Goal: Find specific page/section: Find specific page/section

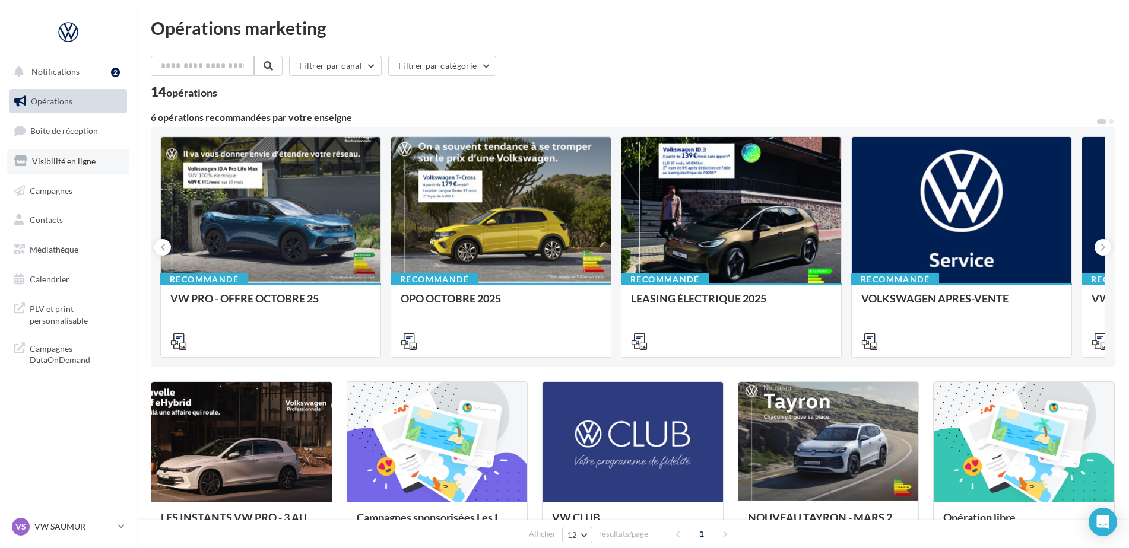
click at [78, 157] on span "Visibilité en ligne" at bounding box center [63, 161] width 63 height 10
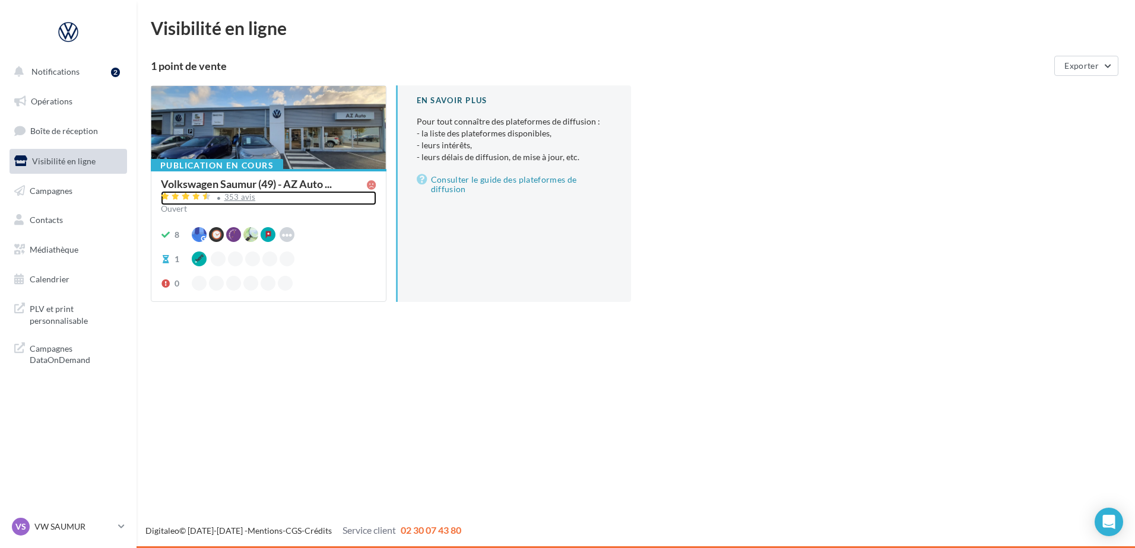
click at [234, 198] on div "353 avis" at bounding box center [239, 197] width 31 height 8
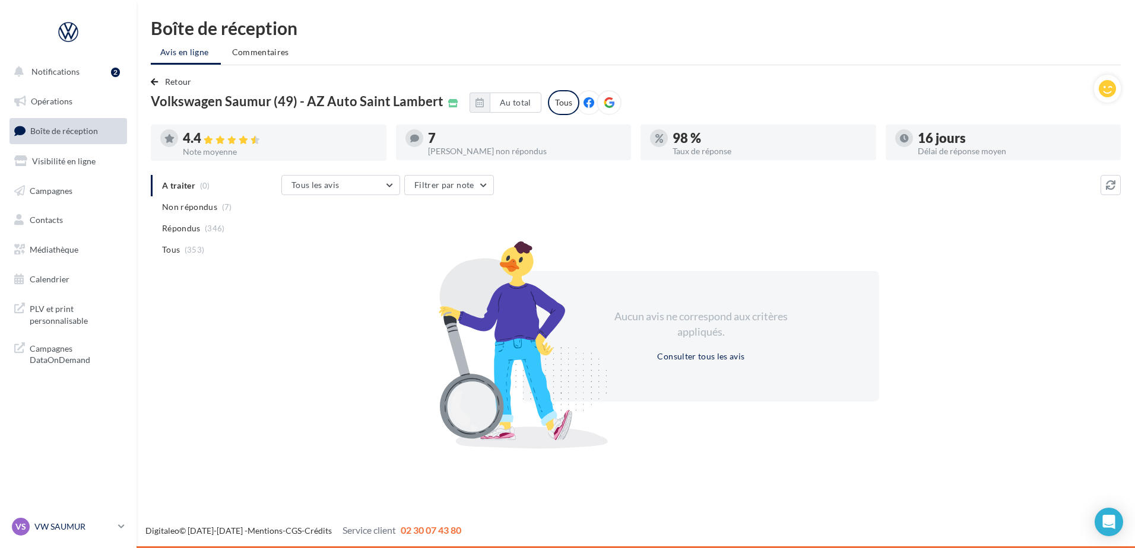
click at [52, 528] on p "VW SAUMUR" at bounding box center [73, 527] width 79 height 12
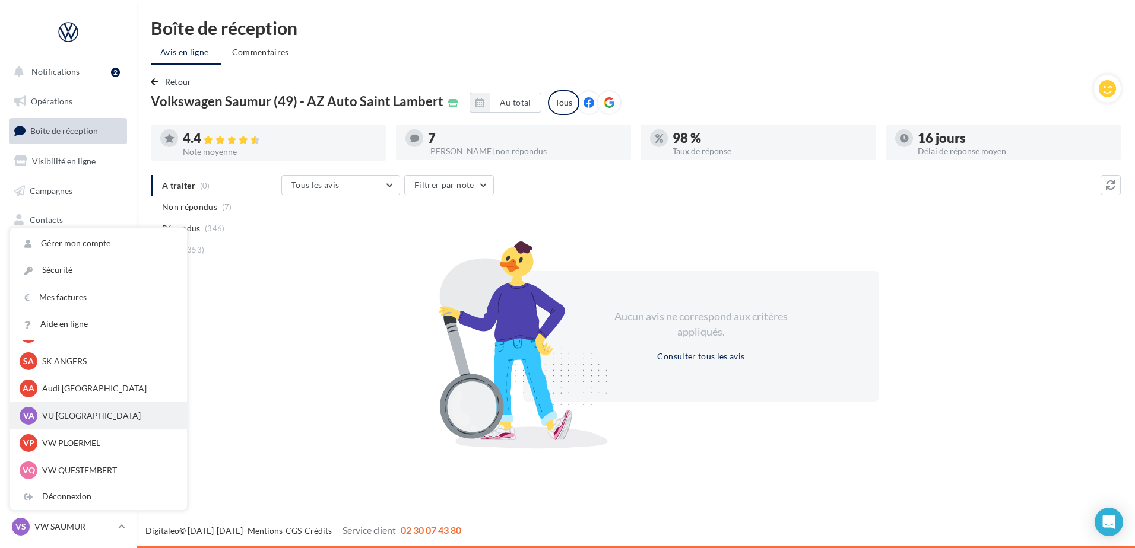
scroll to position [109, 0]
click at [65, 392] on p "Audi [GEOGRAPHIC_DATA]" at bounding box center [107, 388] width 131 height 12
